Goal: Transaction & Acquisition: Purchase product/service

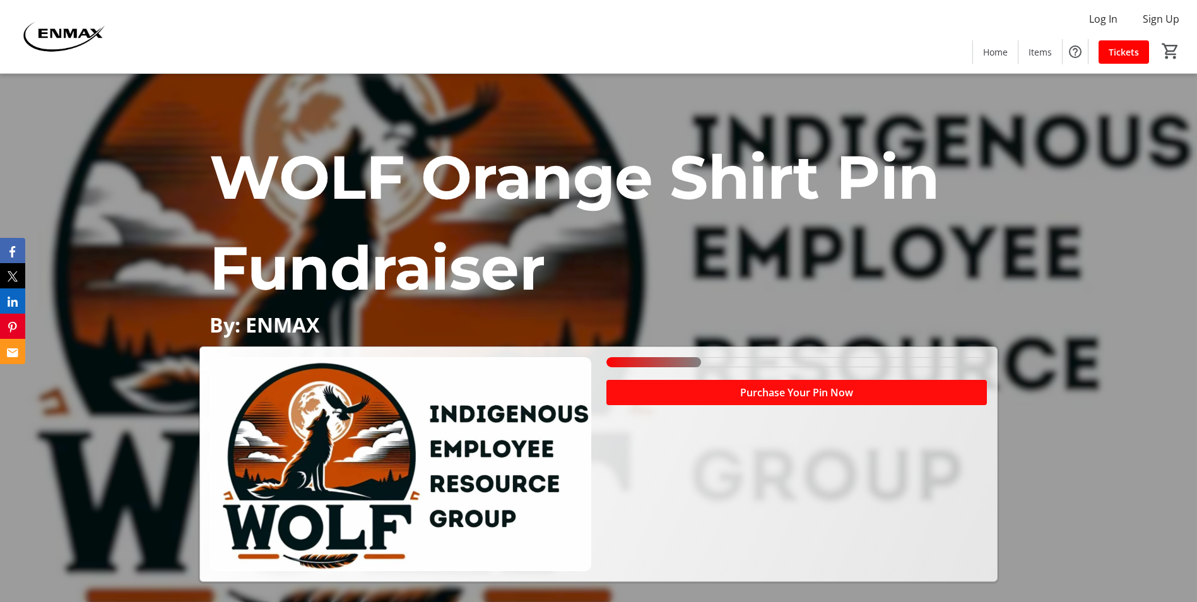
click at [726, 401] on span at bounding box center [796, 392] width 380 height 30
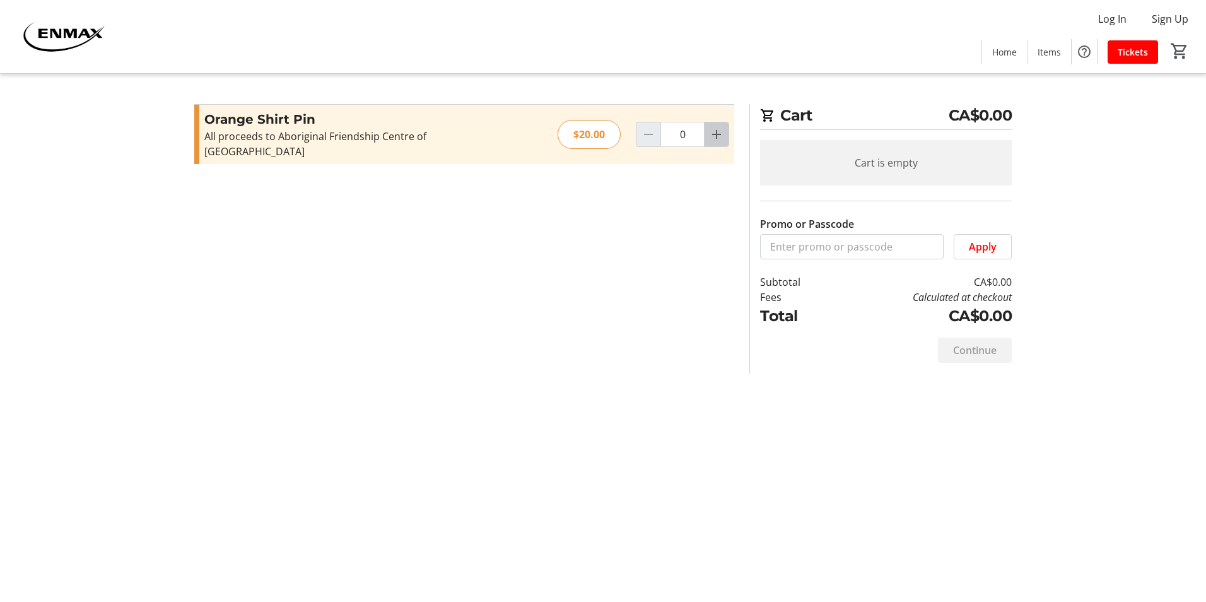
click at [722, 135] on span "Increment by one" at bounding box center [717, 134] width 24 height 24
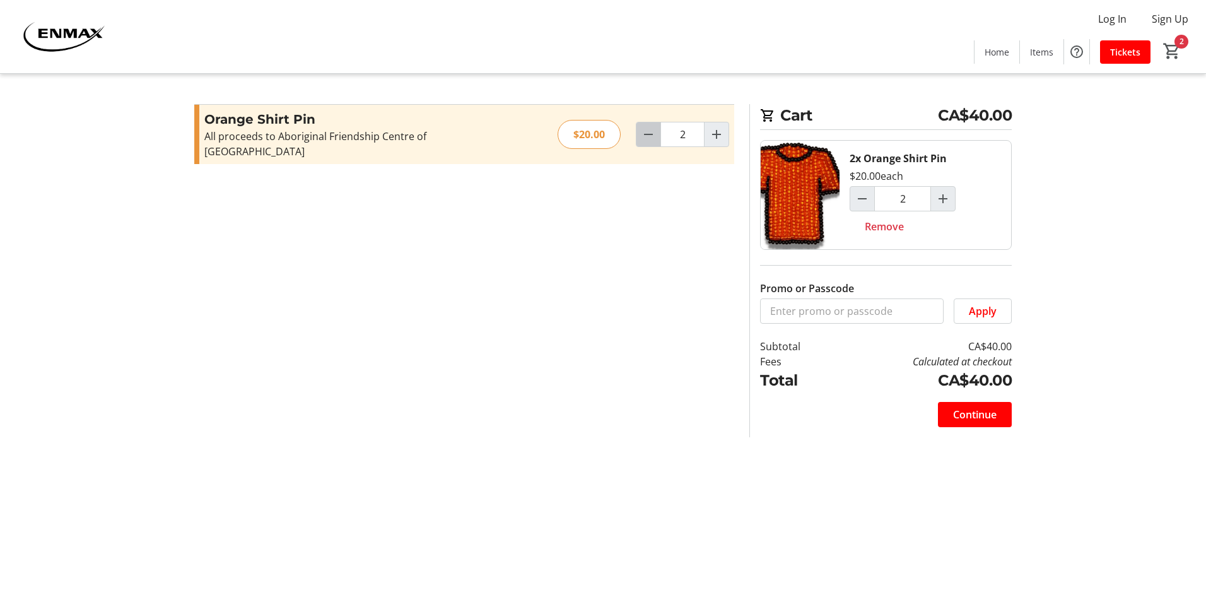
click at [645, 136] on span "Decrement by one" at bounding box center [649, 134] width 24 height 24
type input "1"
click at [963, 419] on span "Continue" at bounding box center [975, 414] width 44 height 15
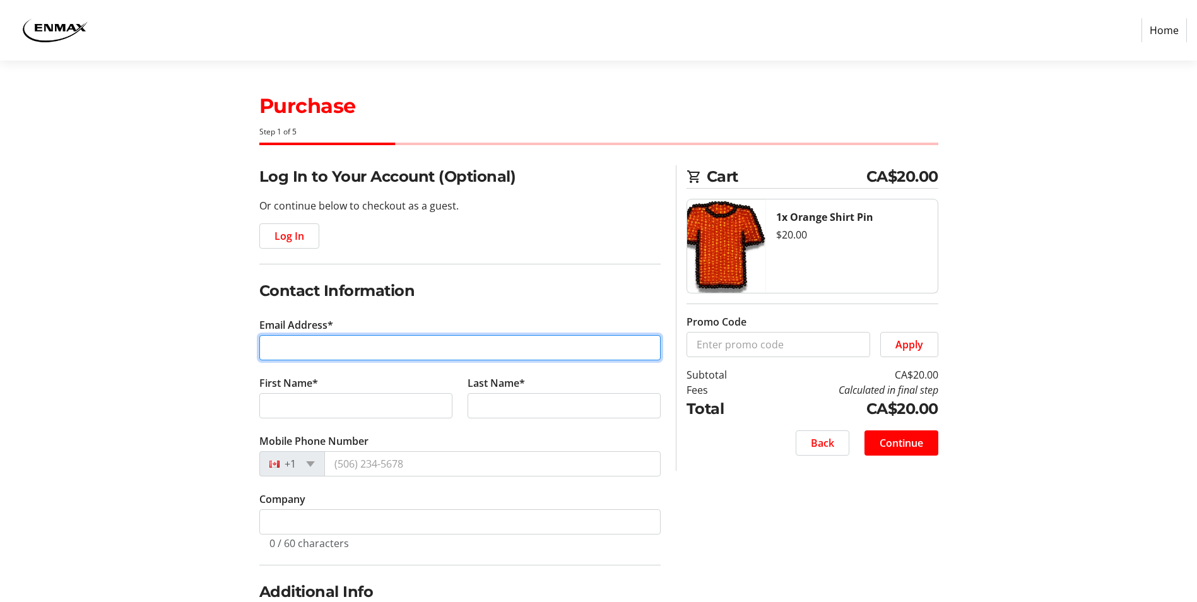
click at [281, 351] on input "Email Address*" at bounding box center [459, 347] width 401 height 25
type input "[EMAIL_ADDRESS][DOMAIN_NAME]"
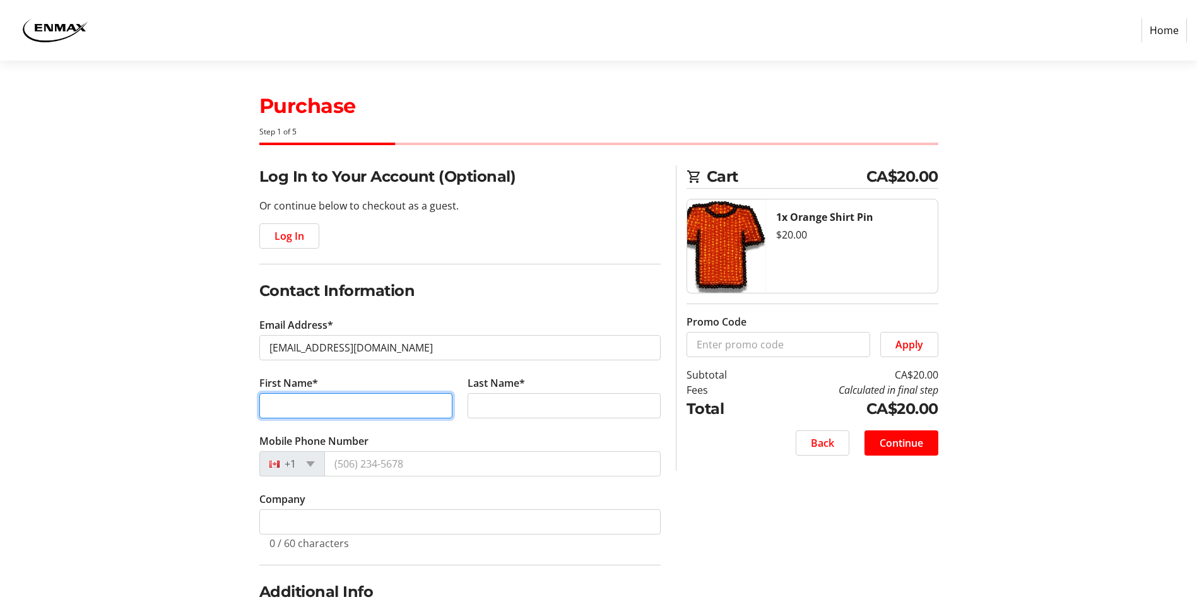
type input "Mehgan"
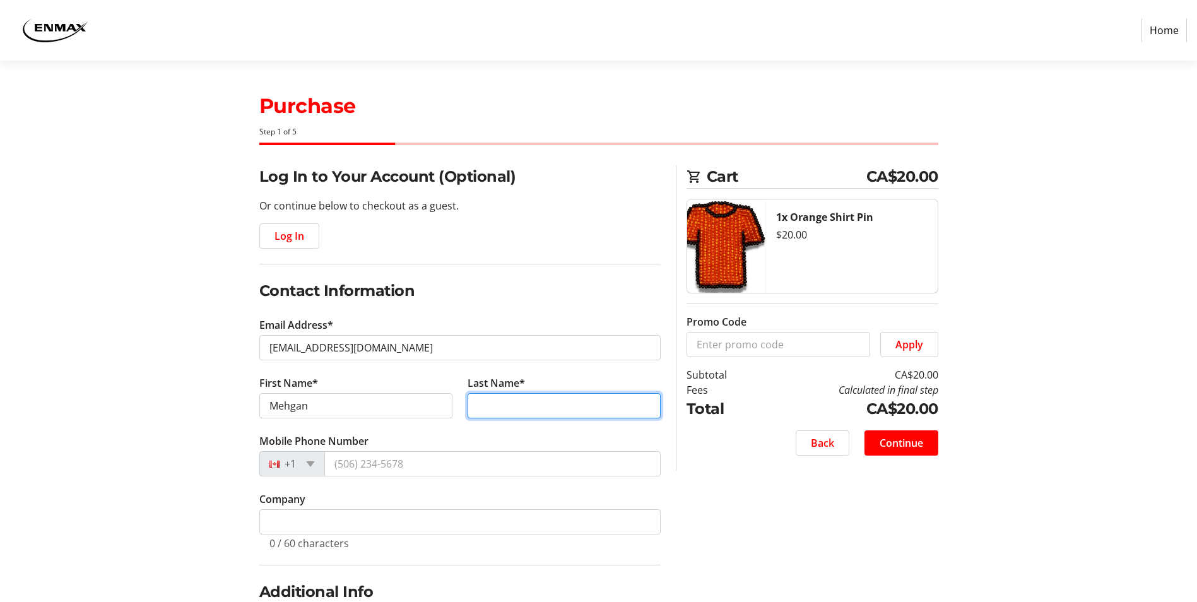
type input "[PERSON_NAME]"
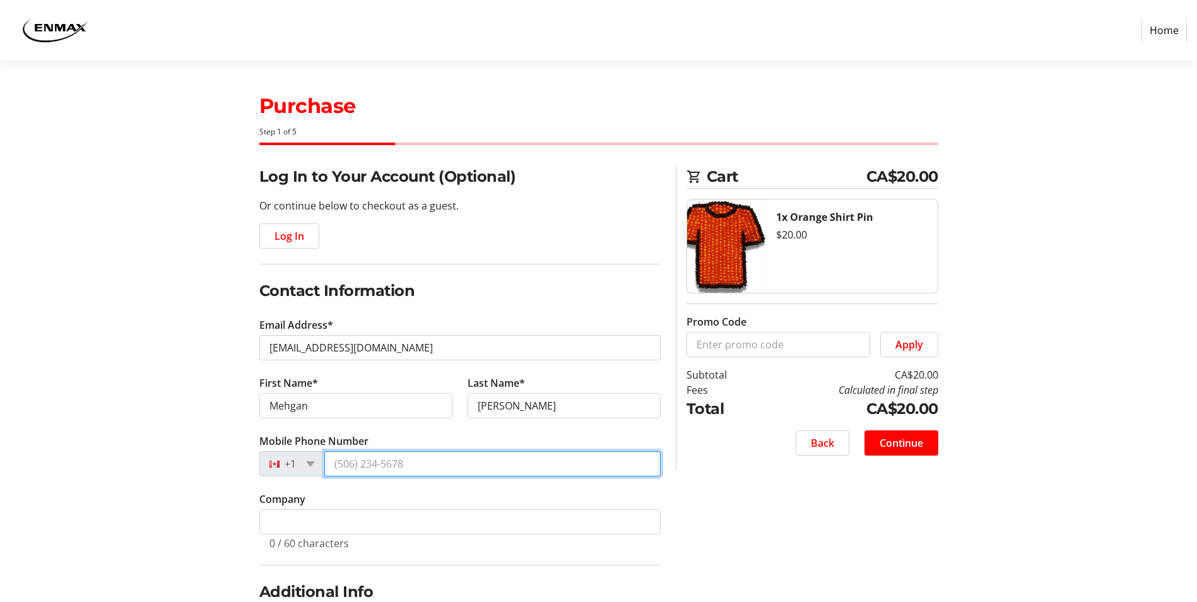
type input "[PHONE_NUMBER]"
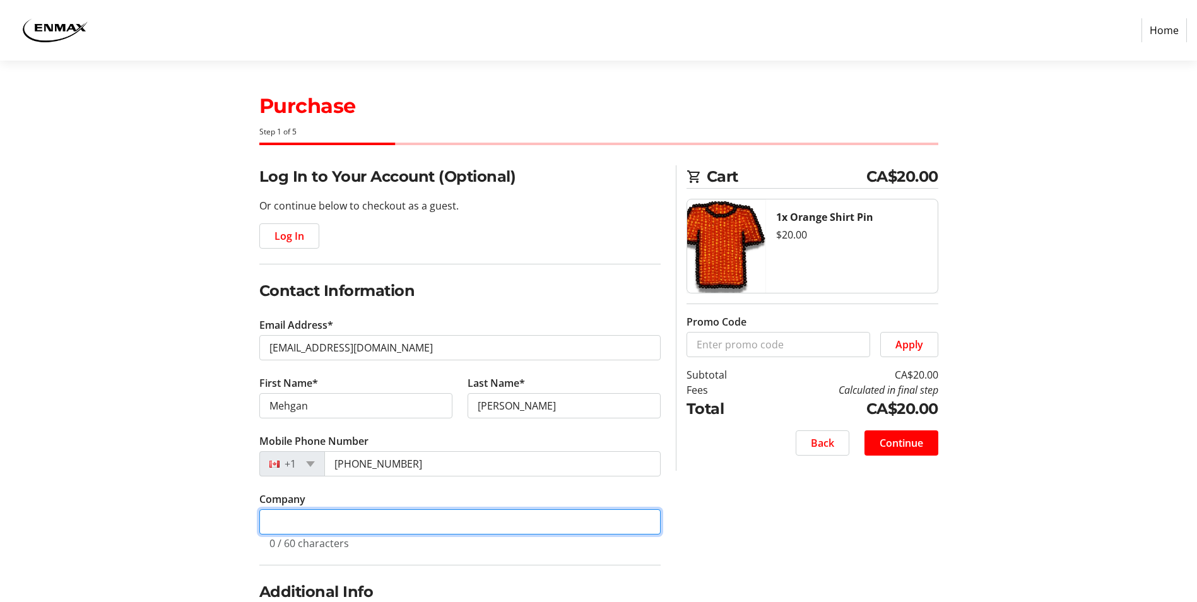
type input "Enmax"
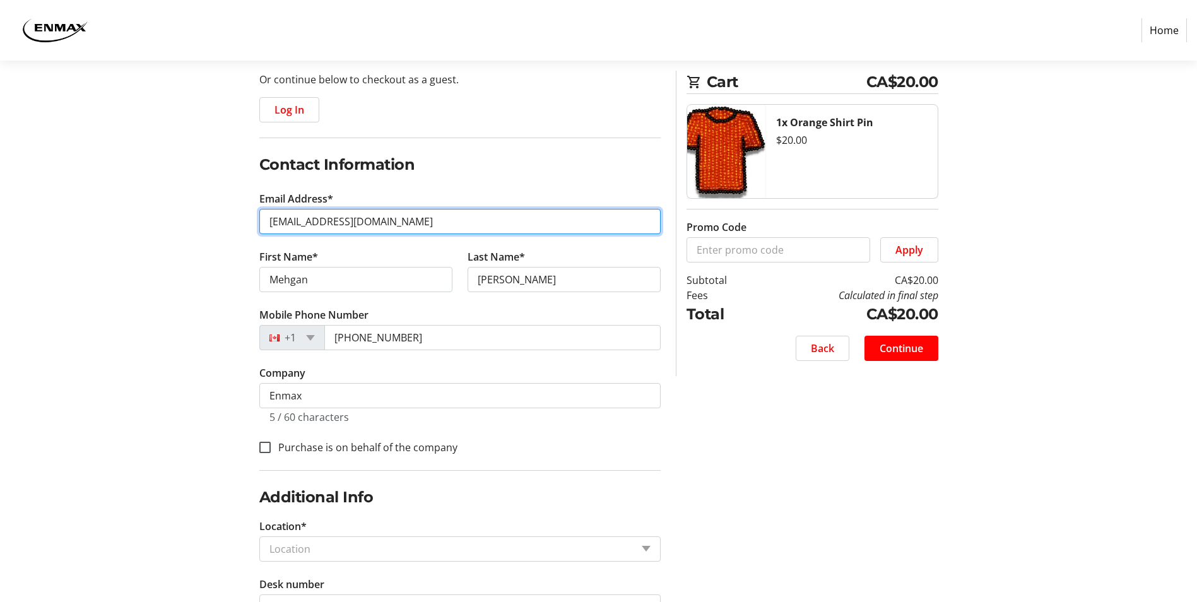
scroll to position [189, 0]
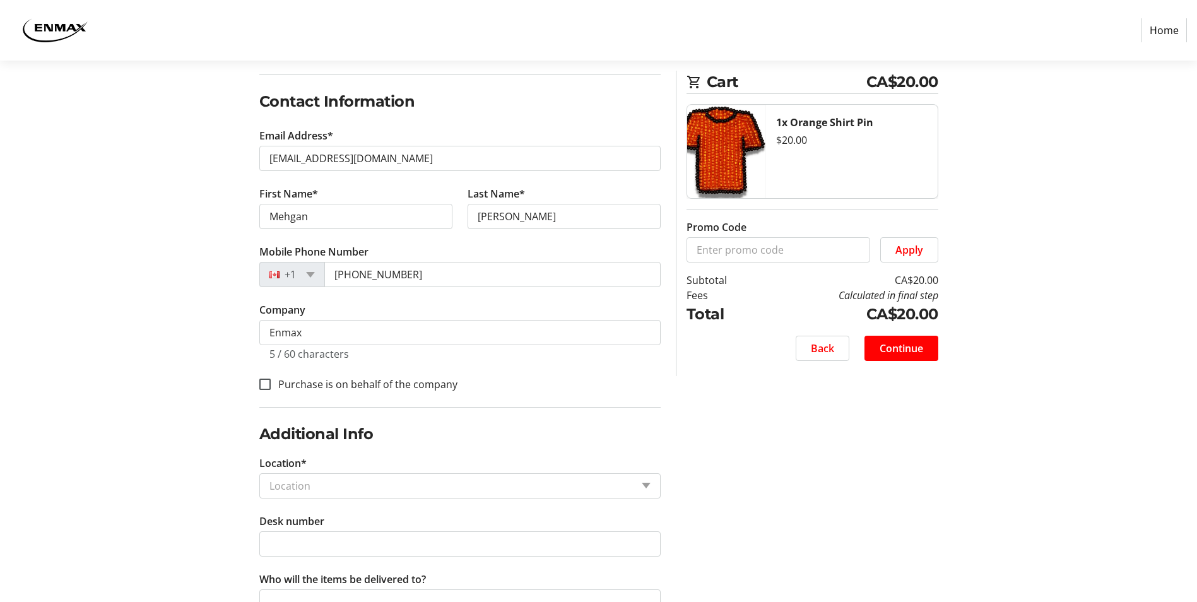
click at [406, 486] on input "Location*" at bounding box center [450, 485] width 362 height 15
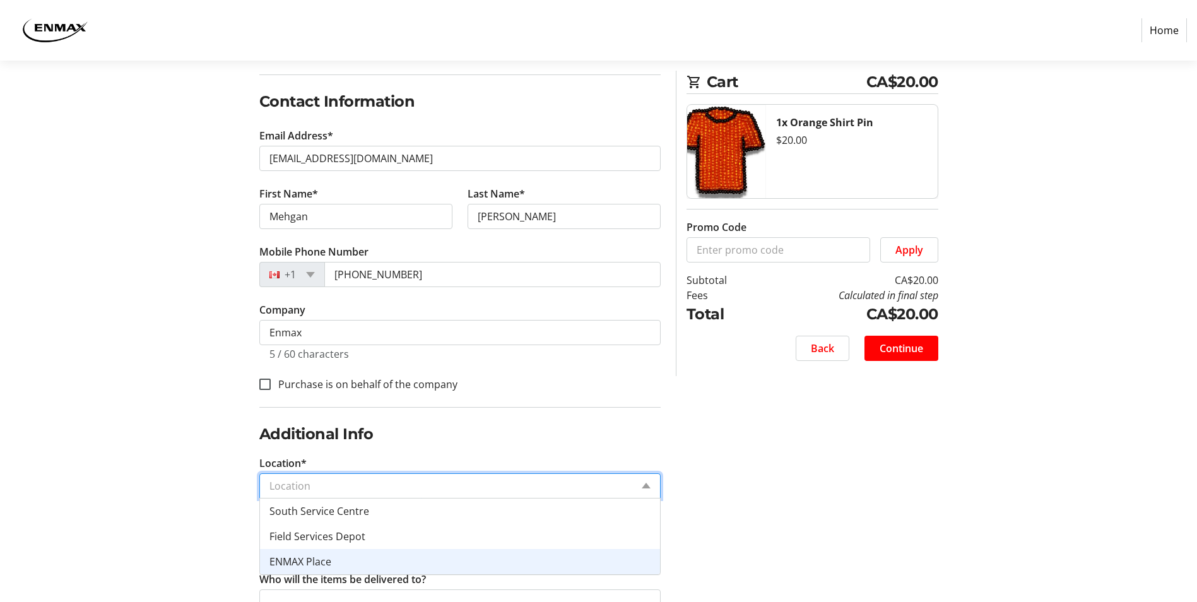
click at [387, 565] on div "ENMAX Place" at bounding box center [460, 561] width 400 height 25
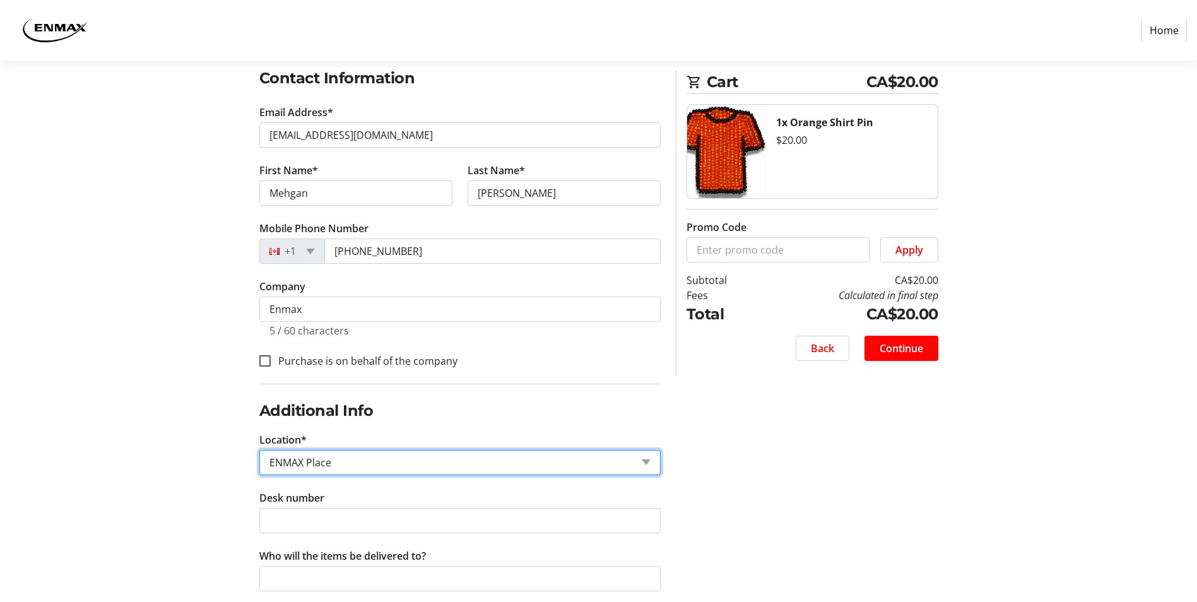
scroll to position [232, 0]
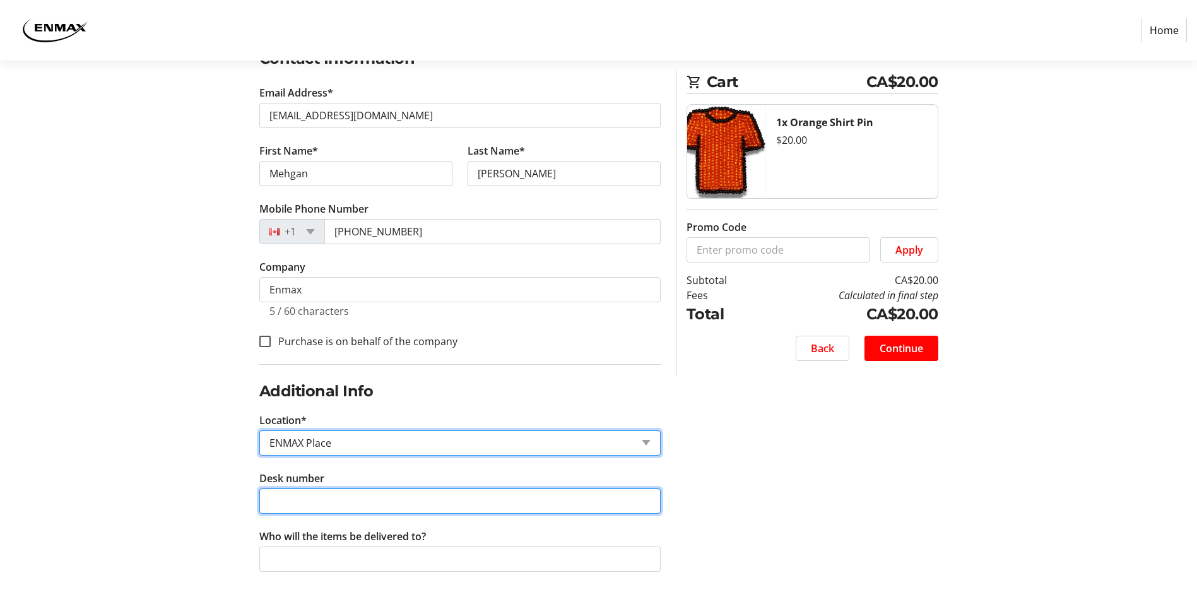
click at [396, 497] on input "Desk number" at bounding box center [459, 500] width 401 height 25
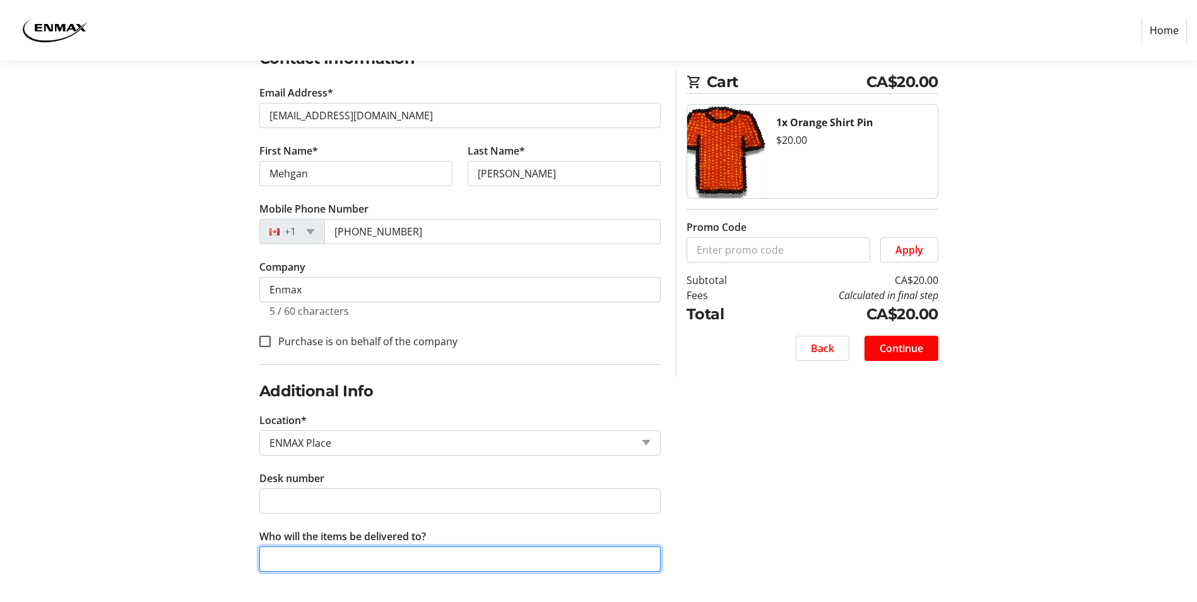
click at [575, 566] on input "Who will the items be delivered to?" at bounding box center [459, 558] width 401 height 25
type input "[PERSON_NAME]"
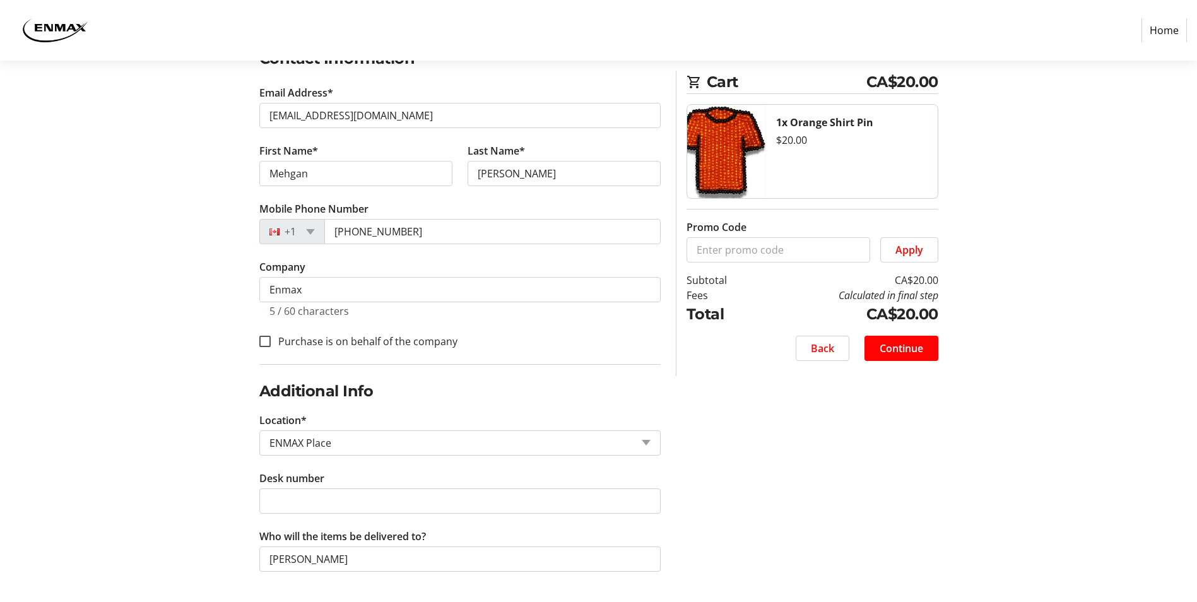
click at [741, 469] on div "Log In to Your Account (Optional) Or continue below to checkout as a guest. Log…" at bounding box center [598, 267] width 833 height 669
click at [875, 350] on span at bounding box center [901, 348] width 74 height 30
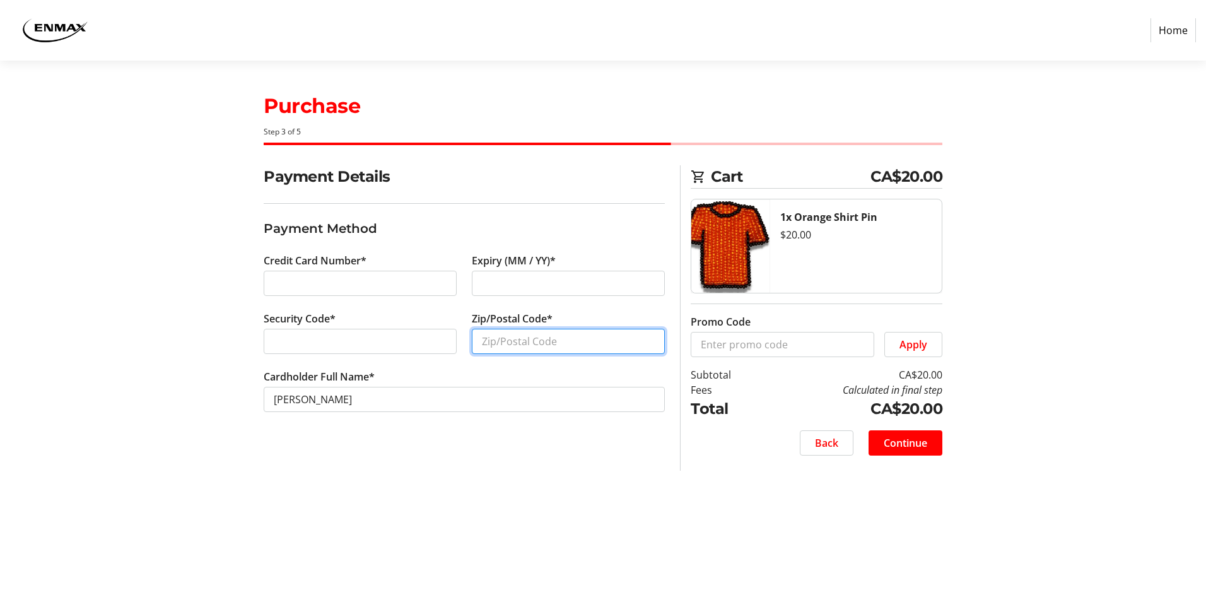
click at [510, 346] on input "Zip/Postal Code*" at bounding box center [568, 341] width 193 height 25
type input "t3b6b8"
click at [902, 444] on span "Continue" at bounding box center [906, 442] width 44 height 15
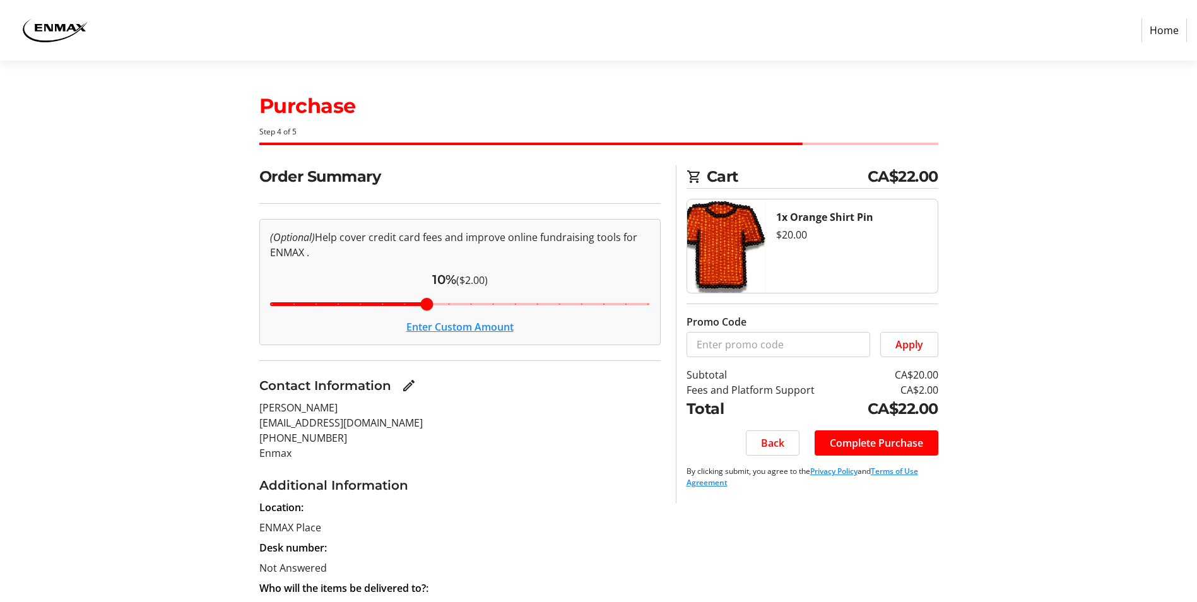
click at [902, 444] on span "Complete Purchase" at bounding box center [876, 442] width 93 height 15
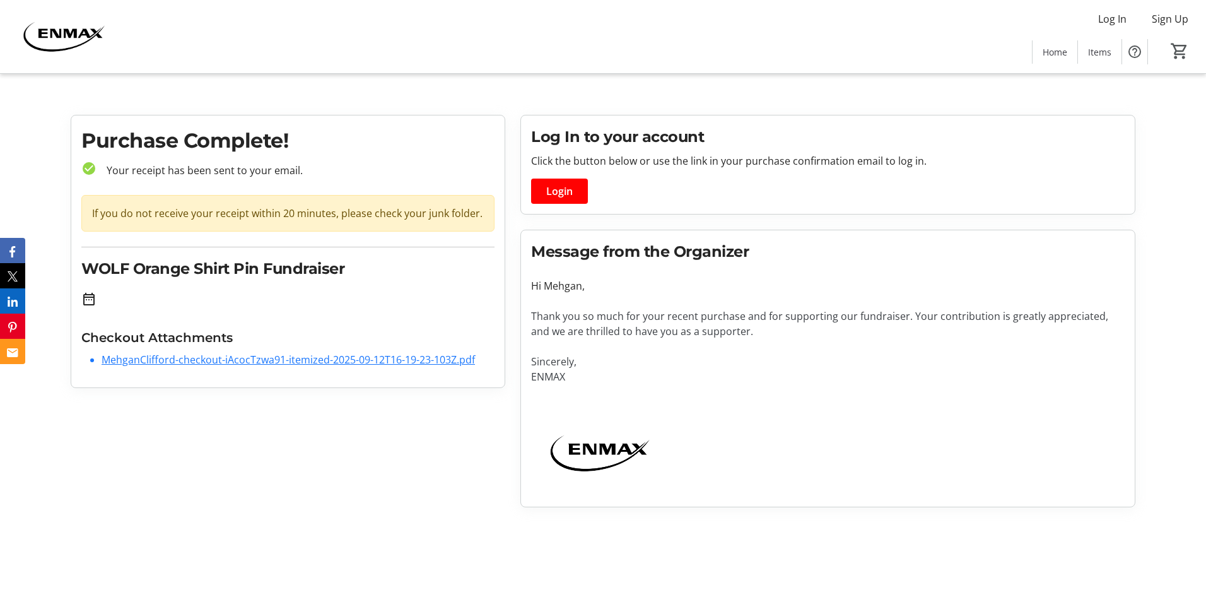
click at [238, 361] on link "MehganClifford-checkout-iAcocTzwa91-itemized-2025-09-12T16-19-23-103Z.pdf" at bounding box center [288, 360] width 373 height 14
